Goal: Communication & Community: Answer question/provide support

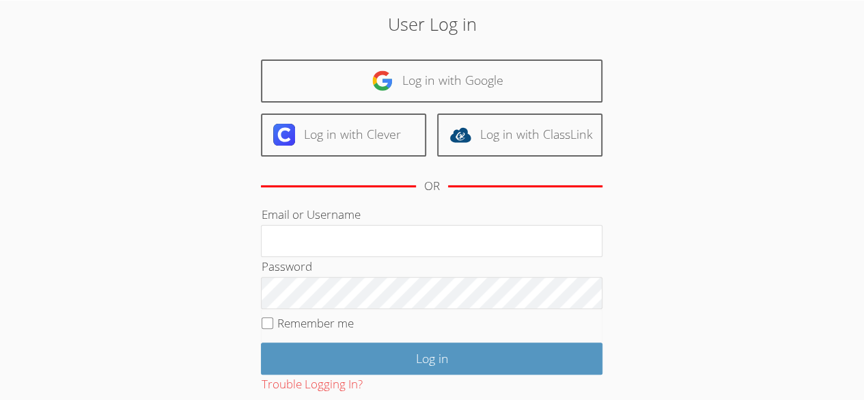
scroll to position [46, 0]
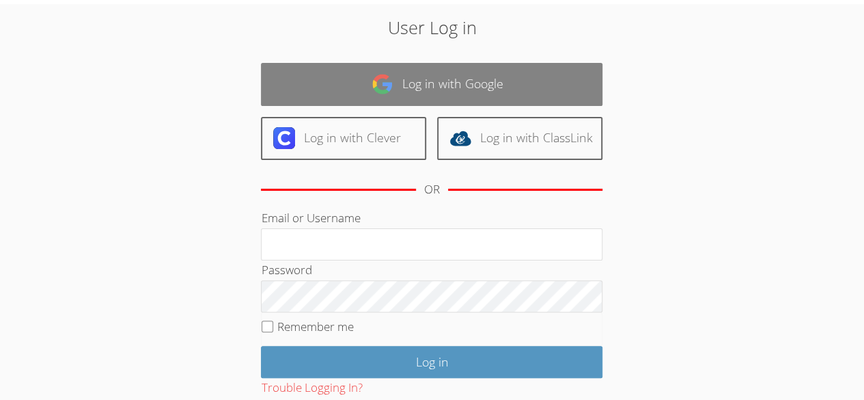
click at [437, 85] on link "Log in with Google" at bounding box center [432, 84] width 342 height 43
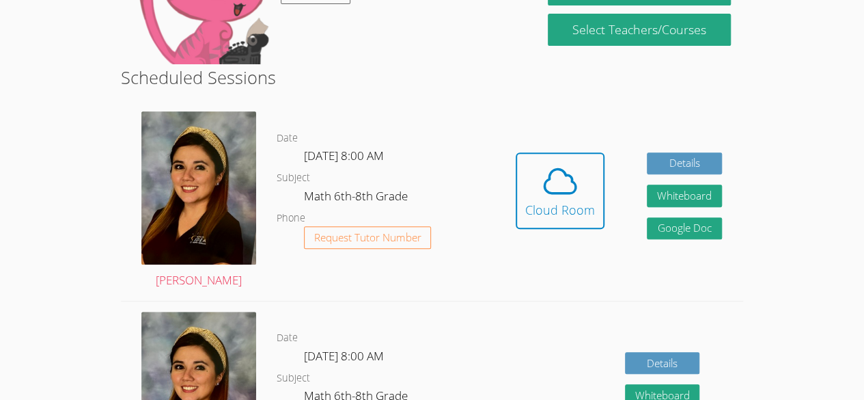
scroll to position [203, 0]
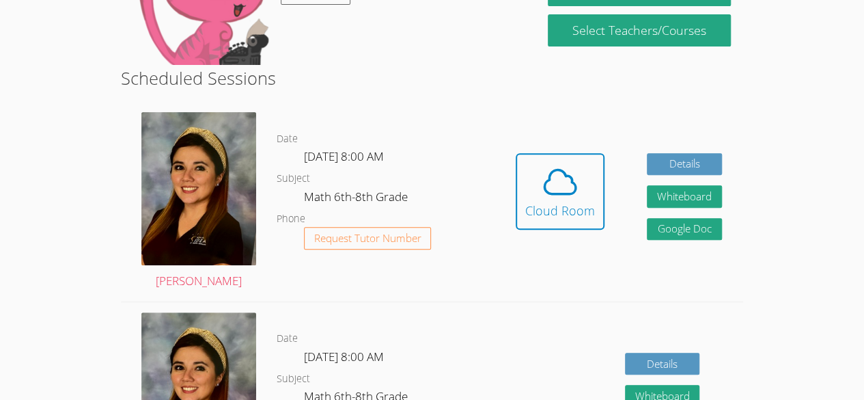
click at [470, 130] on dl "Date Thu Sep 18, 8:00 AM Subject Math 6th-8th Grade Phone Request Tutor Number" at bounding box center [386, 201] width 218 height 142
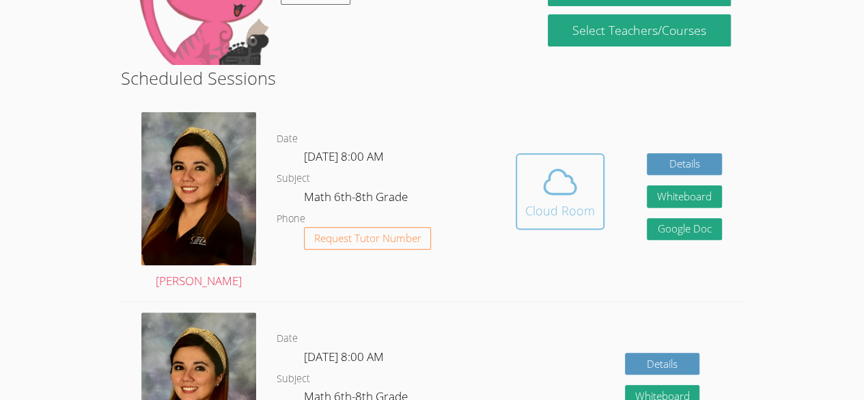
click at [579, 182] on span at bounding box center [560, 182] width 70 height 38
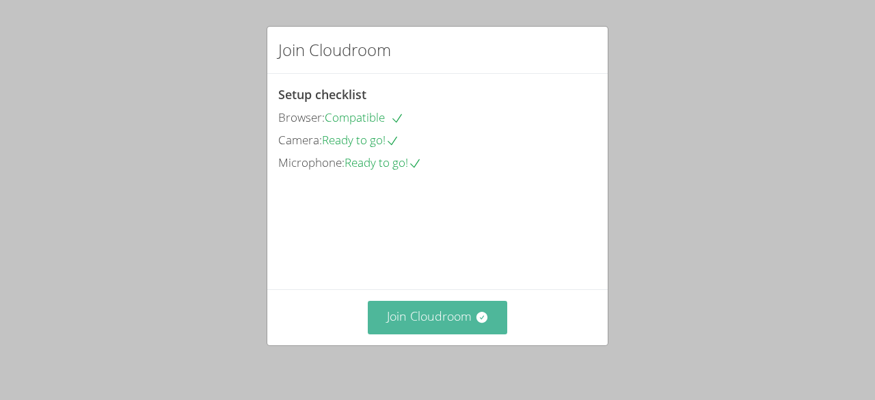
click at [424, 307] on button "Join Cloudroom" at bounding box center [438, 317] width 140 height 33
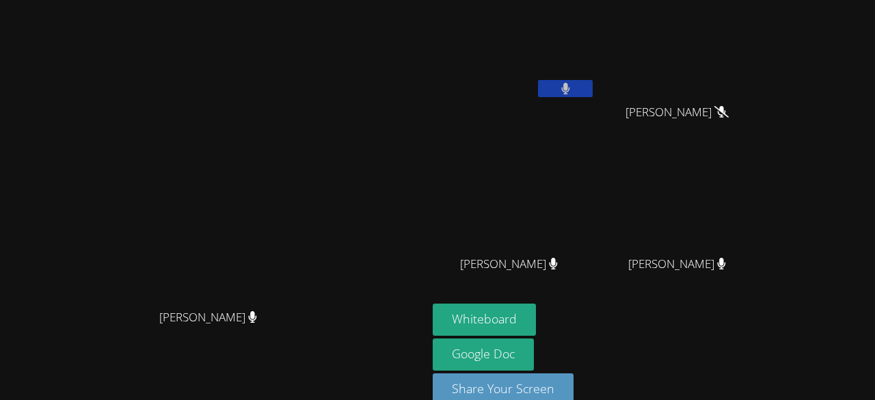
click at [567, 44] on video at bounding box center [513, 51] width 163 height 92
click at [592, 83] on button at bounding box center [565, 88] width 55 height 17
click at [573, 83] on icon at bounding box center [565, 89] width 14 height 12
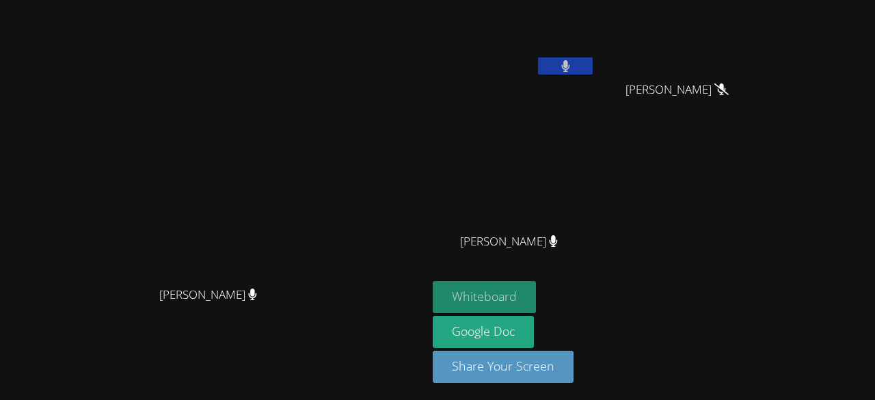
click at [536, 290] on button "Whiteboard" at bounding box center [483, 297] width 103 height 32
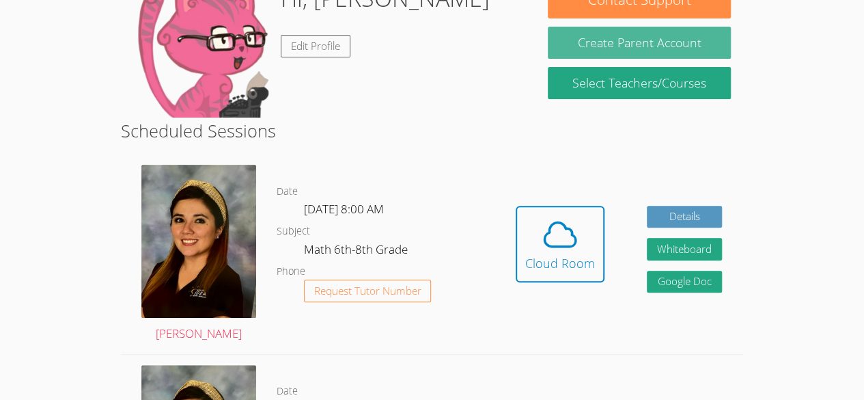
scroll to position [152, 0]
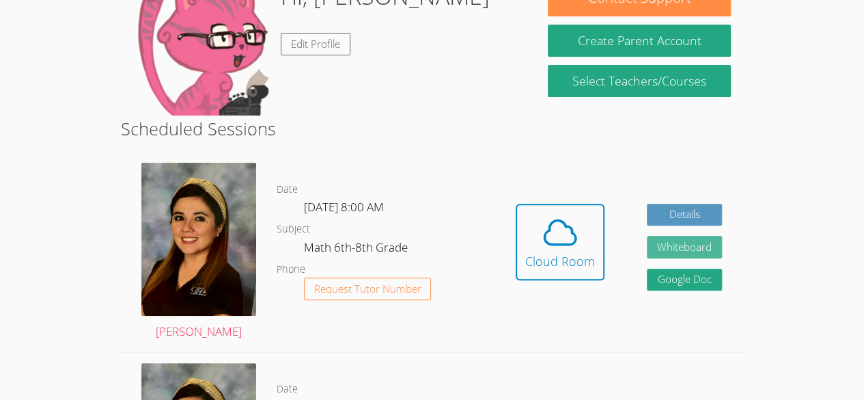
click at [685, 240] on button "Whiteboard" at bounding box center [684, 247] width 75 height 23
